Goal: Task Accomplishment & Management: Use online tool/utility

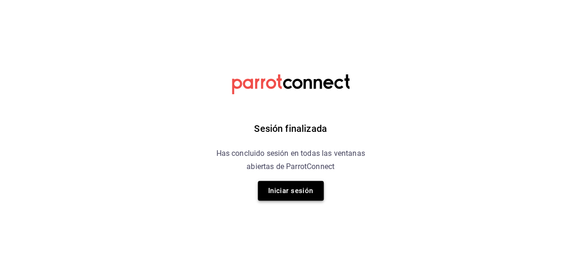
click at [288, 189] on button "Iniciar sesión" at bounding box center [291, 191] width 66 height 20
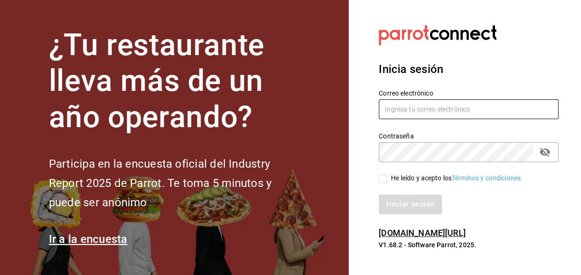
type input "animal.stregis@grupocosteno.com"
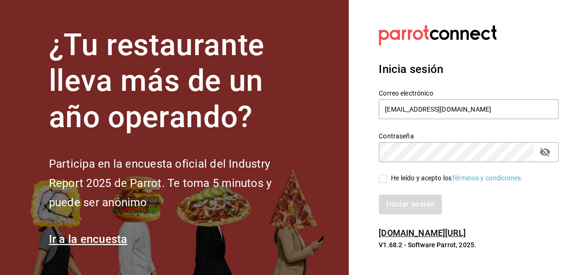
click at [389, 180] on span "He leído y acepto los Términos y condiciones." at bounding box center [454, 178] width 135 height 10
click at [387, 180] on input "He leído y acepto los Términos y condiciones." at bounding box center [383, 178] width 8 height 8
checkbox input "true"
click at [397, 203] on button "Iniciar sesión" at bounding box center [411, 204] width 64 height 20
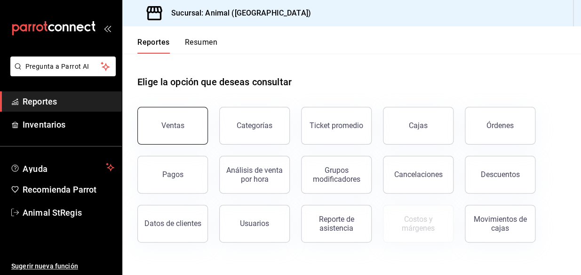
click at [153, 120] on button "Ventas" at bounding box center [172, 126] width 71 height 38
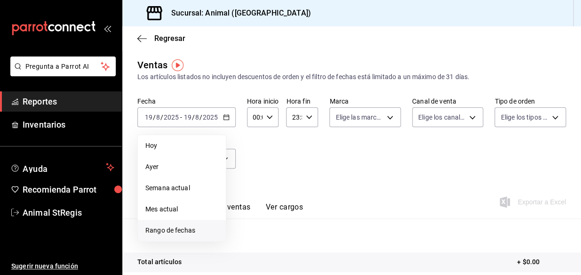
click at [182, 231] on span "Rango de fechas" at bounding box center [181, 230] width 73 height 10
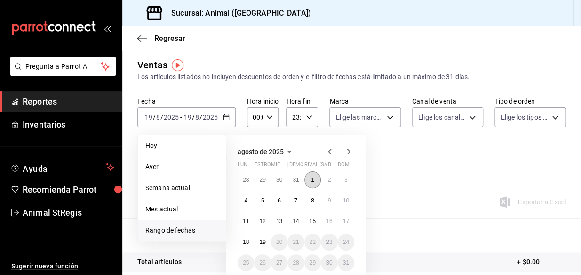
click at [314, 181] on button "1" at bounding box center [312, 179] width 16 height 17
click at [263, 239] on abbr "19" at bounding box center [262, 241] width 6 height 7
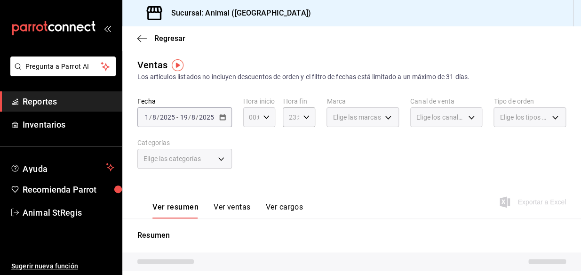
click at [267, 116] on icon "button" at bounding box center [266, 117] width 7 height 7
click at [254, 169] on button "05" at bounding box center [250, 168] width 12 height 19
type input "05:00"
click at [306, 119] on div at bounding box center [290, 137] width 581 height 275
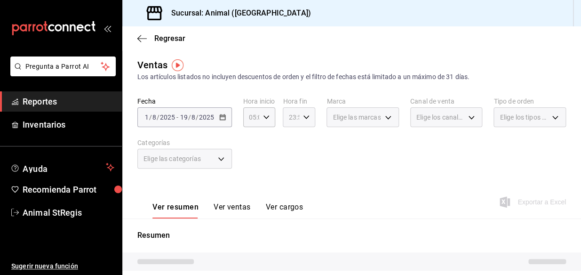
click at [306, 118] on icon "button" at bounding box center [306, 117] width 7 height 7
click at [290, 147] on span "04" at bounding box center [290, 147] width 0 height 8
type input "04:59"
click at [377, 118] on div at bounding box center [290, 137] width 581 height 275
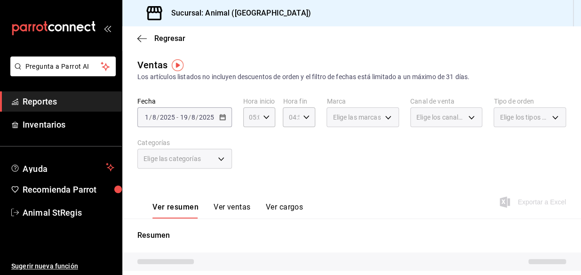
click at [382, 117] on div "Elige las marcas" at bounding box center [362, 117] width 72 height 20
click at [385, 117] on div "Elige las marcas" at bounding box center [362, 117] width 72 height 20
click at [383, 117] on div "Elige las marcas" at bounding box center [362, 117] width 72 height 20
click at [384, 117] on div "Elige las marcas" at bounding box center [362, 117] width 72 height 20
click at [386, 114] on div "Elige las marcas" at bounding box center [362, 117] width 72 height 20
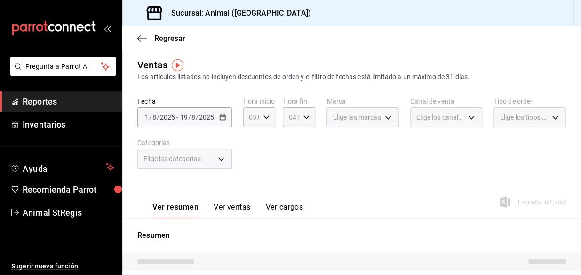
click at [386, 117] on div "Elige las marcas" at bounding box center [362, 117] width 72 height 20
click at [263, 155] on div "Fecha [DATE] [DATE] - [DATE] [DATE] Hora inicio 05:00 Hora inicio Hora fin 04:5…" at bounding box center [351, 138] width 429 height 83
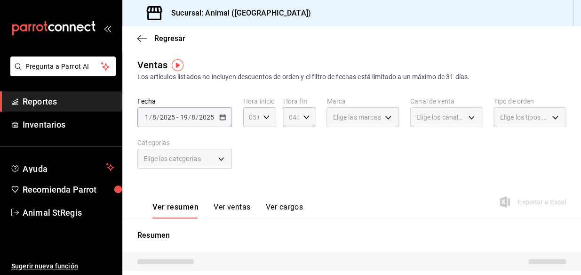
click at [383, 119] on div "Elige las marcas" at bounding box center [362, 117] width 72 height 20
click at [465, 113] on div "Elige los canales de venta" at bounding box center [446, 117] width 72 height 20
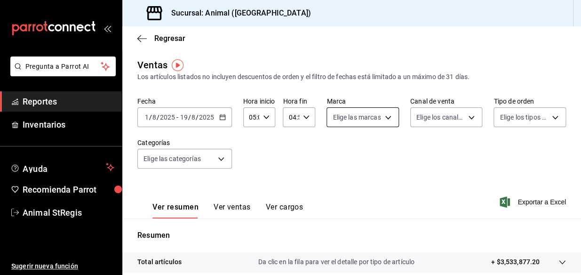
click at [387, 116] on body "Pregunta a Parrot AI Reportes Inventarios Ayuda Recomienda Parrot Animal StRegi…" at bounding box center [290, 137] width 581 height 275
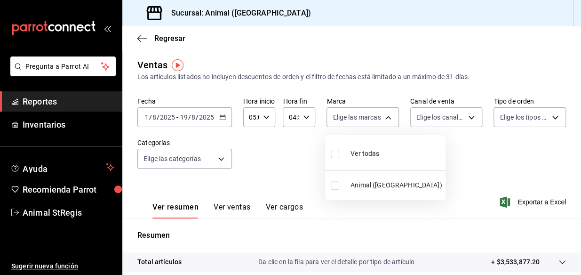
click at [378, 150] on span "Ver todas" at bounding box center [364, 154] width 29 height 10
type input "3f39fcdc-c8c4-4fff-883a-47b345d9391c"
checkbox input "true"
click at [464, 118] on div at bounding box center [290, 137] width 581 height 275
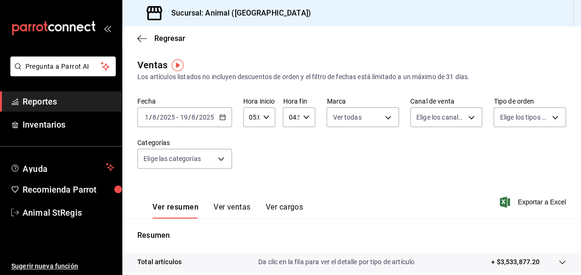
click at [464, 118] on body "Pregunta a Parrot AI Reportes Inventarios Ayuda Recomienda Parrot Animal StRegi…" at bounding box center [290, 137] width 581 height 275
click at [440, 145] on span "Ver todos" at bounding box center [446, 144] width 29 height 10
type input "PARROT,UBER_EATS,RAPPI,DIDI_FOOD,ONLINE"
checkbox input "true"
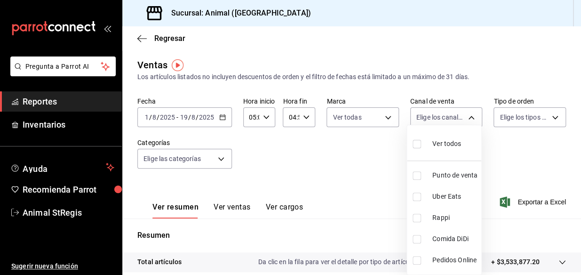
checkbox input "true"
click at [550, 117] on div at bounding box center [290, 137] width 581 height 275
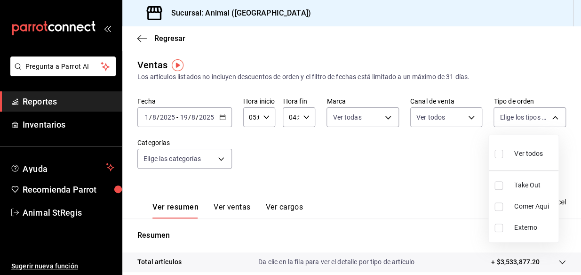
click at [550, 117] on body "Pregunta a Parrot AI Reportes Inventarios Ayuda Recomienda Parrot Animal StRegi…" at bounding box center [290, 137] width 581 height 275
click at [529, 152] on span "Ver todos" at bounding box center [528, 154] width 29 height 10
type input "3f245141-8cb2-4099-bf0f-bc16ed99609a,be50bec9-a7ef-41cc-9154-7015b9ad380c,EXTER…"
checkbox input "true"
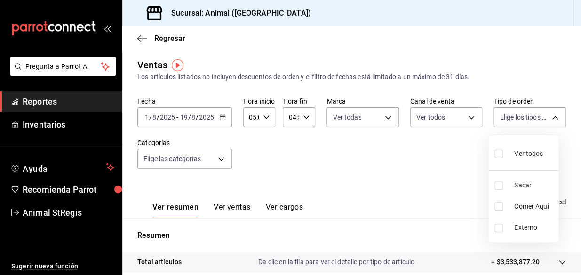
checkbox input "true"
click at [398, 167] on div at bounding box center [290, 137] width 581 height 275
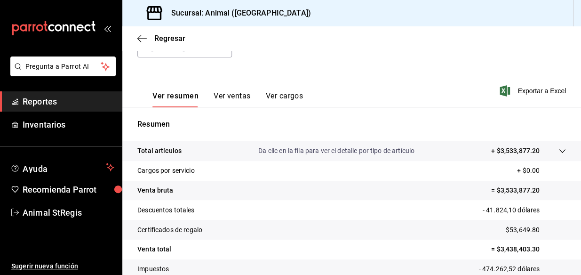
scroll to position [113, 0]
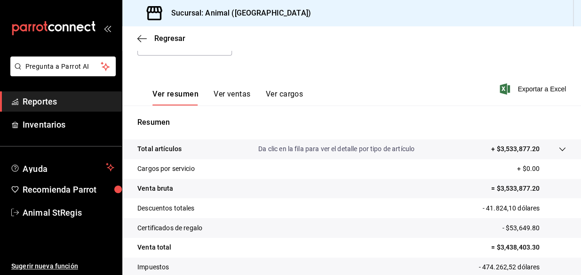
click at [558, 148] on icon at bounding box center [562, 149] width 8 height 8
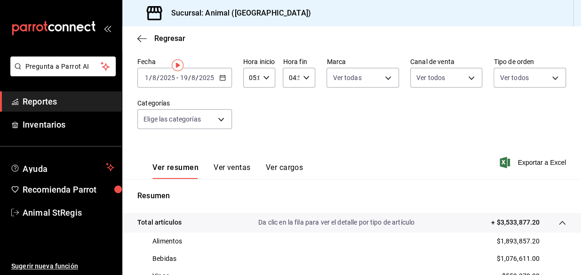
scroll to position [0, 0]
